Goal: Task Accomplishment & Management: Manage account settings

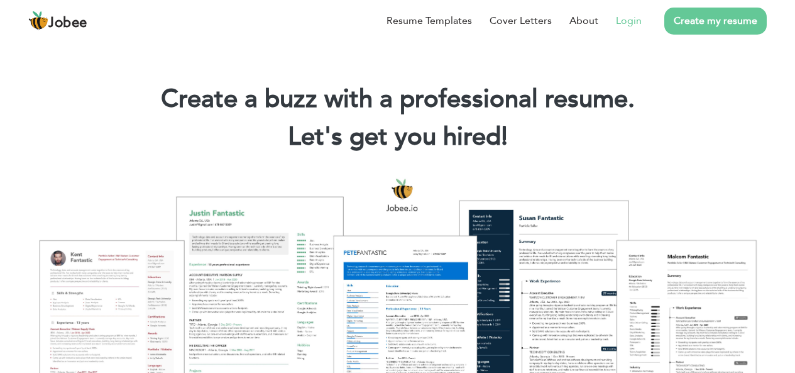
click at [638, 19] on link "Login" at bounding box center [629, 20] width 26 height 15
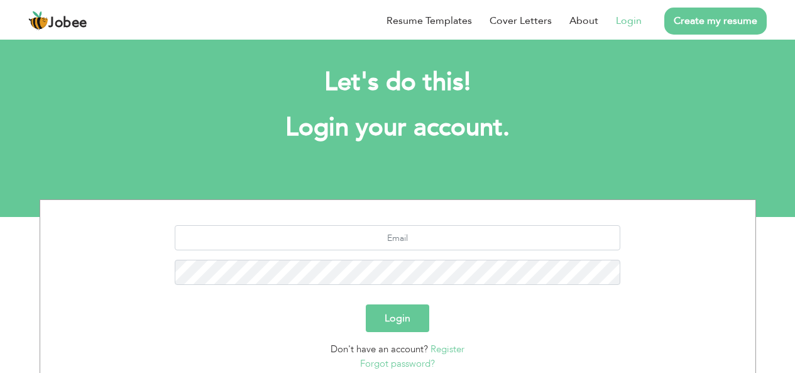
scroll to position [63, 0]
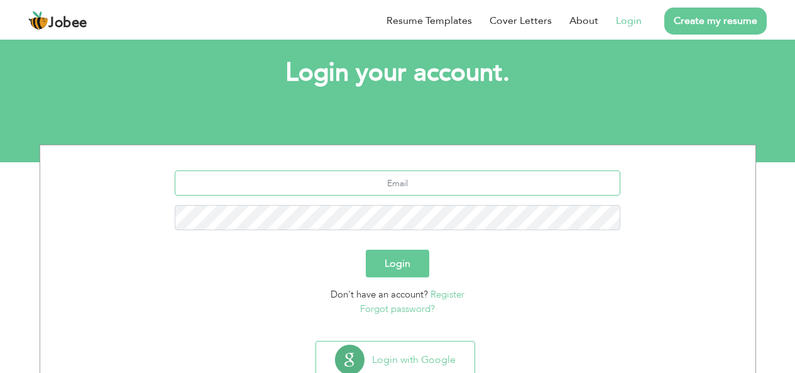
click at [393, 180] on input "text" at bounding box center [398, 182] width 446 height 25
